Goal: Register for event/course

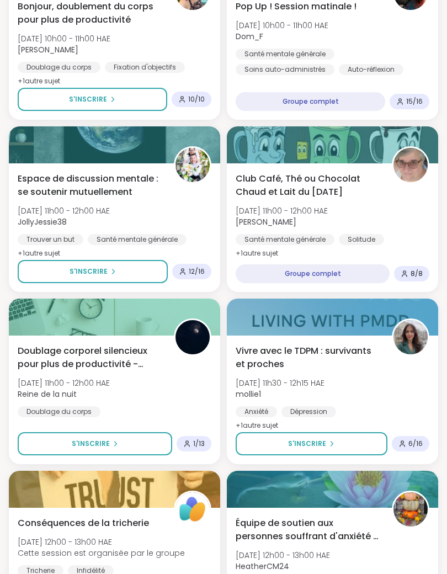
scroll to position [371, 0]
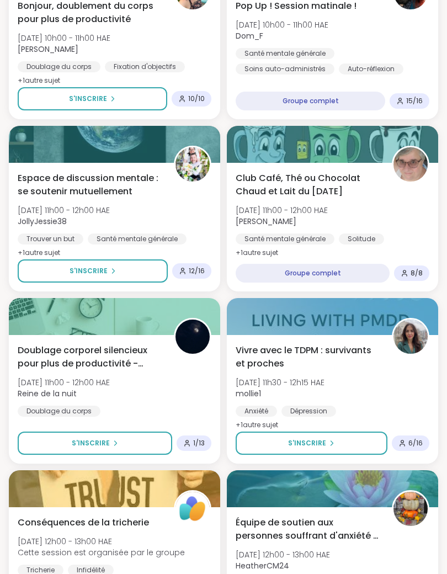
click at [141, 276] on button "S'inscrire" at bounding box center [93, 271] width 150 height 23
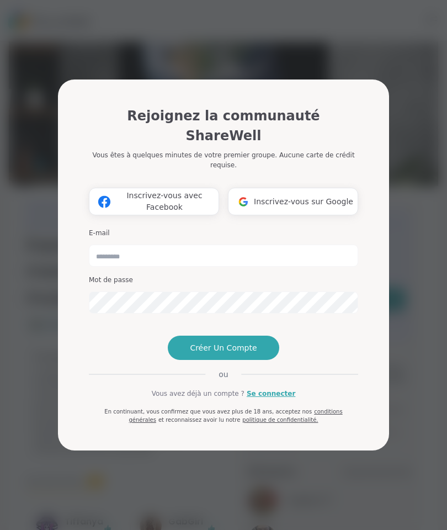
click at [274, 197] on font "Inscrivez-vous sur Google" at bounding box center [303, 201] width 99 height 9
click at [271, 197] on font "Inscrivez-vous sur Google" at bounding box center [303, 201] width 99 height 9
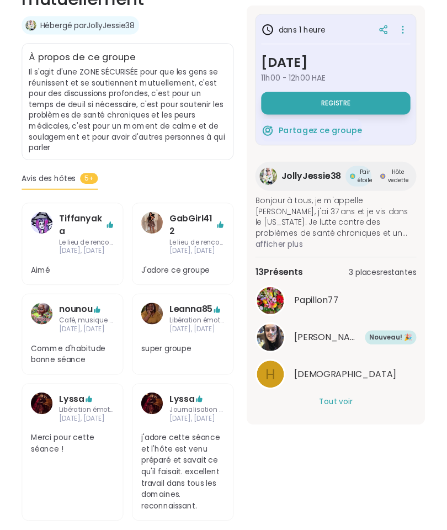
scroll to position [309, 0]
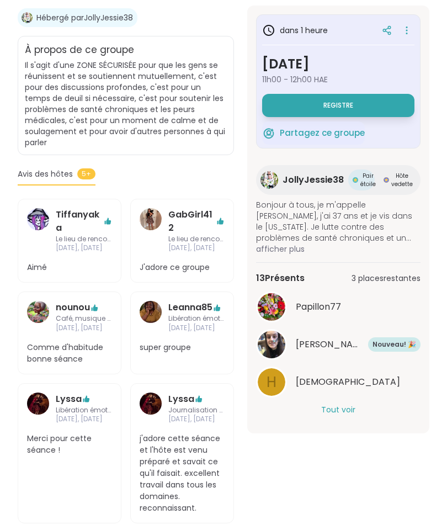
click at [289, 253] on font "afficher plus" at bounding box center [280, 248] width 49 height 11
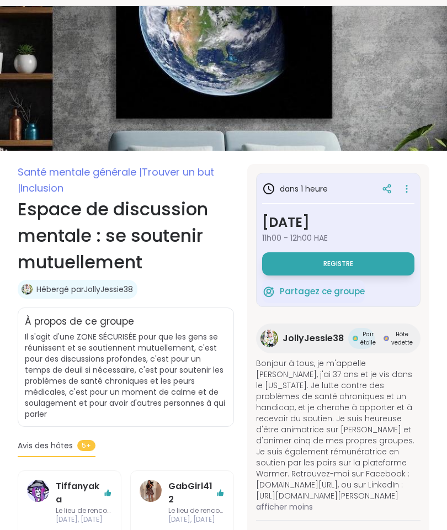
scroll to position [0, 0]
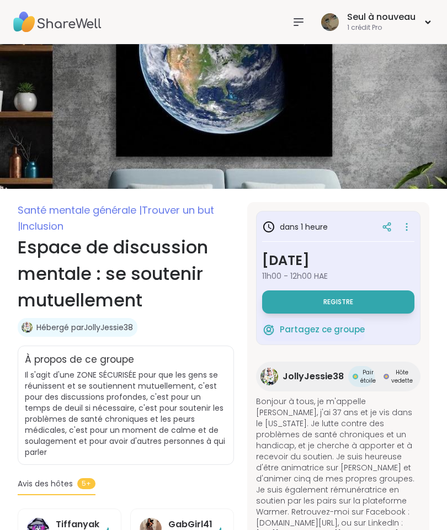
click at [365, 299] on button "Registre" at bounding box center [338, 301] width 152 height 23
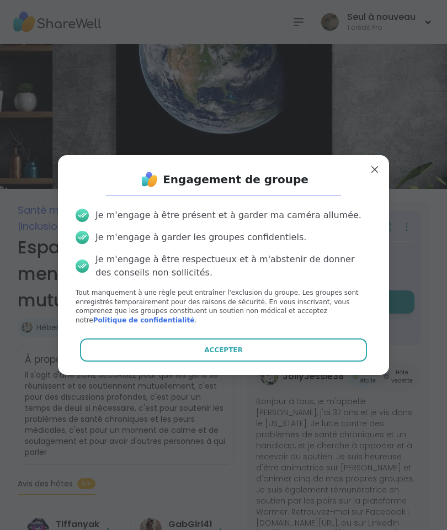
click at [278, 348] on button "Accepter" at bounding box center [223, 349] width 287 height 23
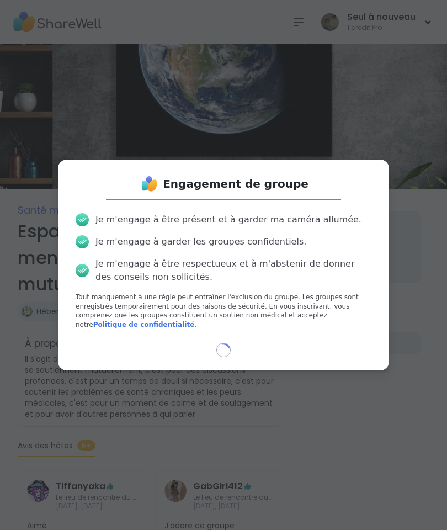
select select "**"
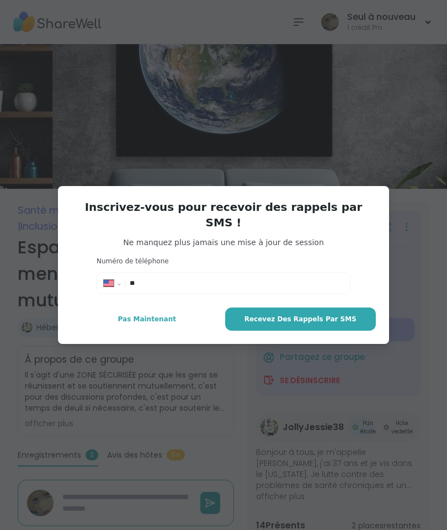
click at [162, 318] on button "Pas maintenant" at bounding box center [147, 318] width 152 height 23
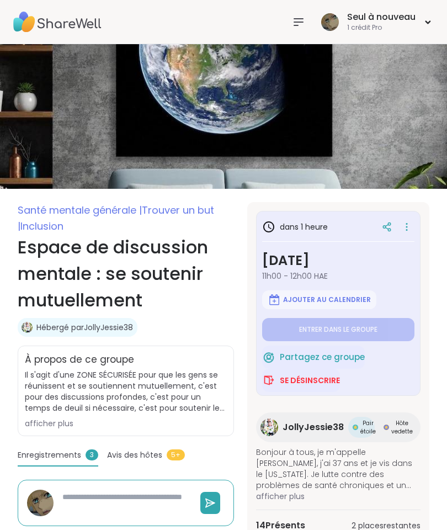
click at [341, 298] on font "Ajouter au calendrier" at bounding box center [327, 299] width 88 height 9
type textarea "*"
